Goal: Use online tool/utility

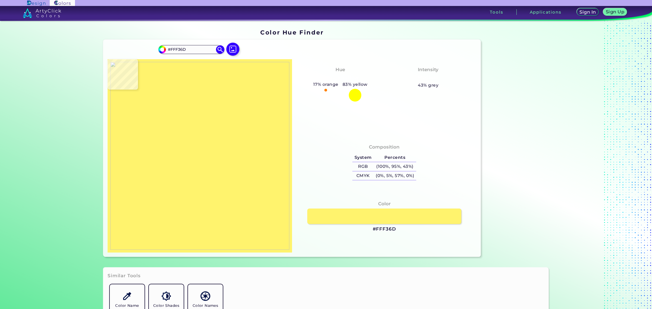
click at [175, 177] on img at bounding box center [199, 156] width 179 height 188
type input "#3c52a0"
type input "#3C52A0"
type input "#f6eacb"
type input "#F6EACB"
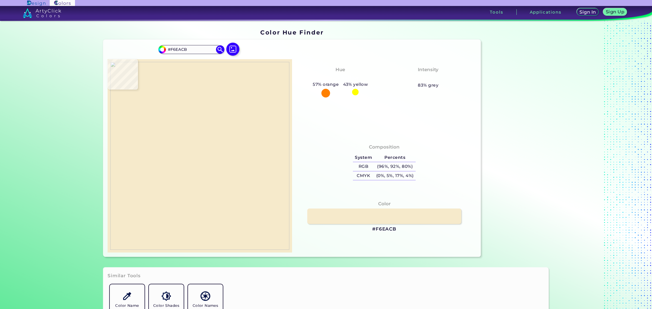
type input "#000000"
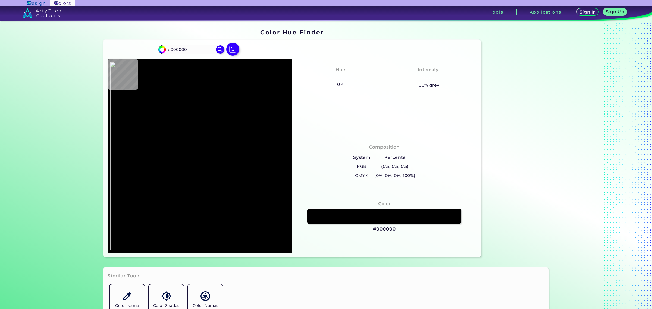
type input "#f6eacb"
type input "#F6EACB"
type input "#3c52a0"
type input "#3C52A0"
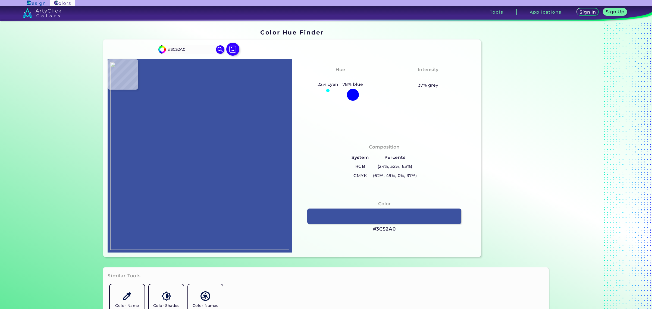
click at [189, 171] on img at bounding box center [199, 156] width 179 height 188
drag, startPoint x: 395, startPoint y: 229, endPoint x: 370, endPoint y: 228, distance: 25.5
click at [370, 228] on div "Color #3C52A0" at bounding box center [384, 216] width 176 height 37
copy h3 "#3C52A0"
click at [368, 230] on div "Color #3C52A0" at bounding box center [384, 216] width 176 height 37
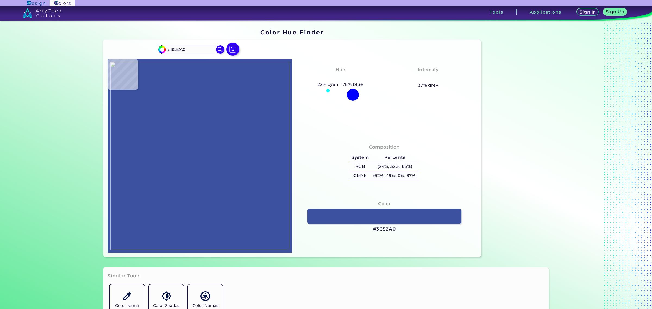
drag, startPoint x: 371, startPoint y: 228, endPoint x: 399, endPoint y: 228, distance: 28.0
click at [399, 228] on div "Color #3C52A0" at bounding box center [384, 216] width 176 height 37
drag, startPoint x: 395, startPoint y: 229, endPoint x: 372, endPoint y: 229, distance: 22.5
click at [372, 229] on div "Color #3C52A0" at bounding box center [384, 216] width 176 height 37
copy h3 "#3C52A0"
